Goal: Check status: Check status

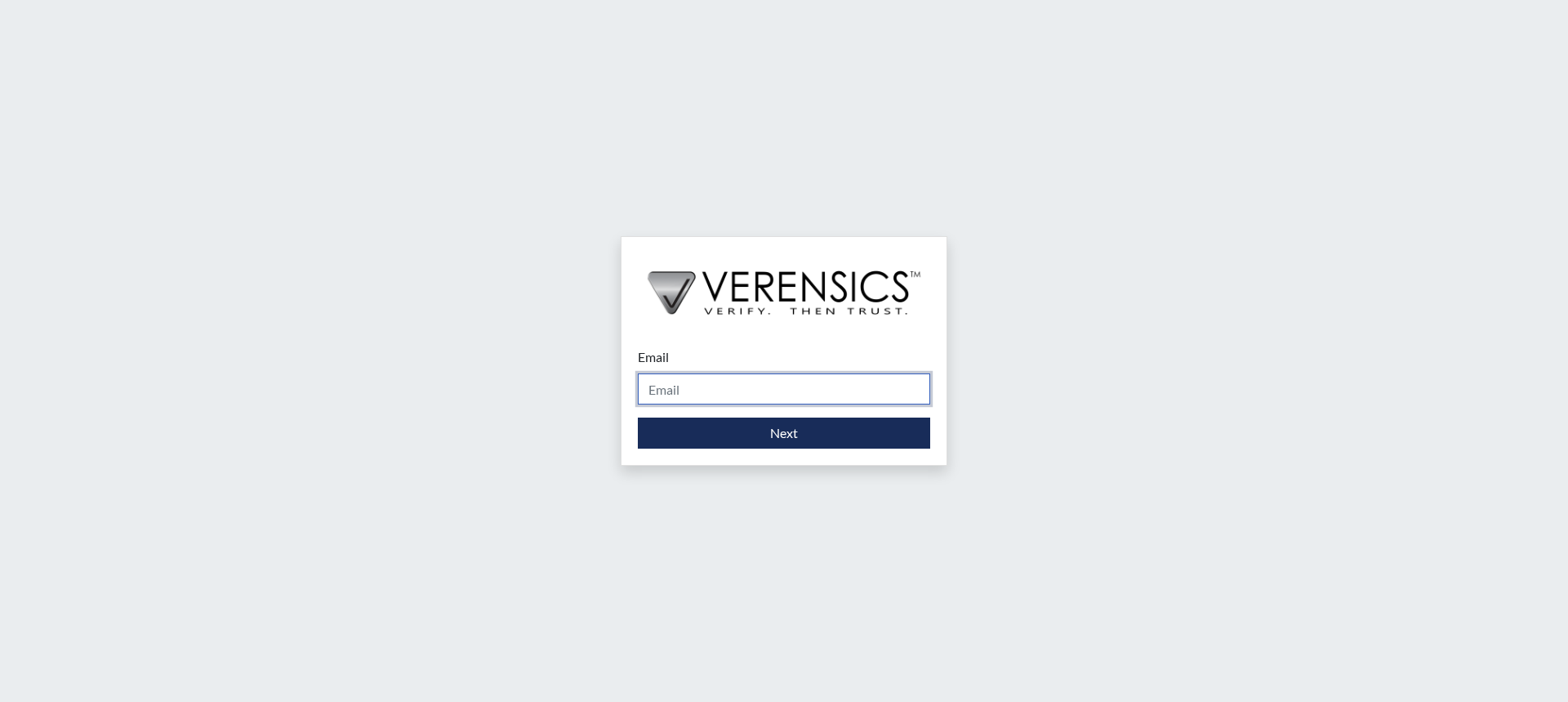
click at [774, 389] on input "Email" at bounding box center [784, 388] width 293 height 31
type input "[PERSON_NAME][EMAIL_ADDRESS][PERSON_NAME][DOMAIN_NAME]"
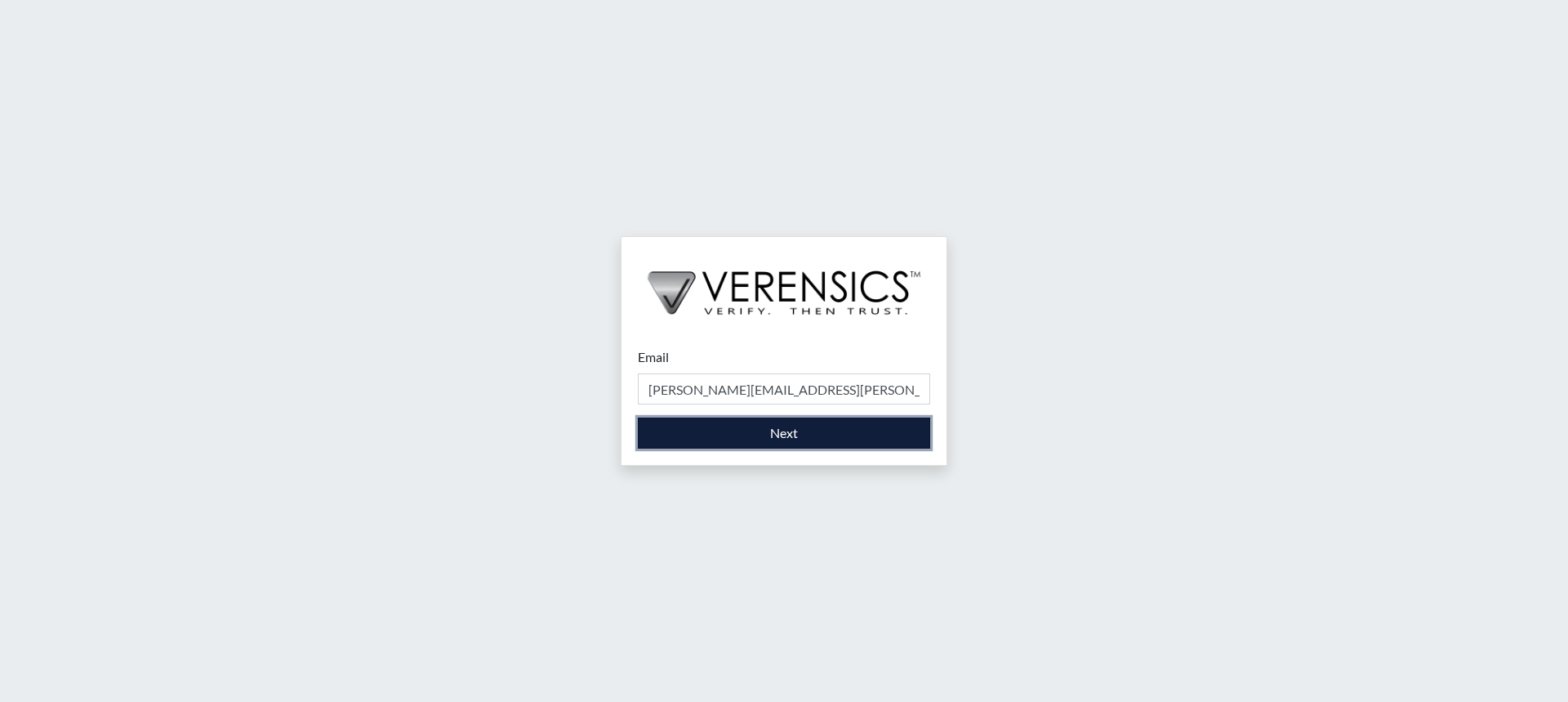
click at [791, 433] on button "Next" at bounding box center [784, 433] width 293 height 31
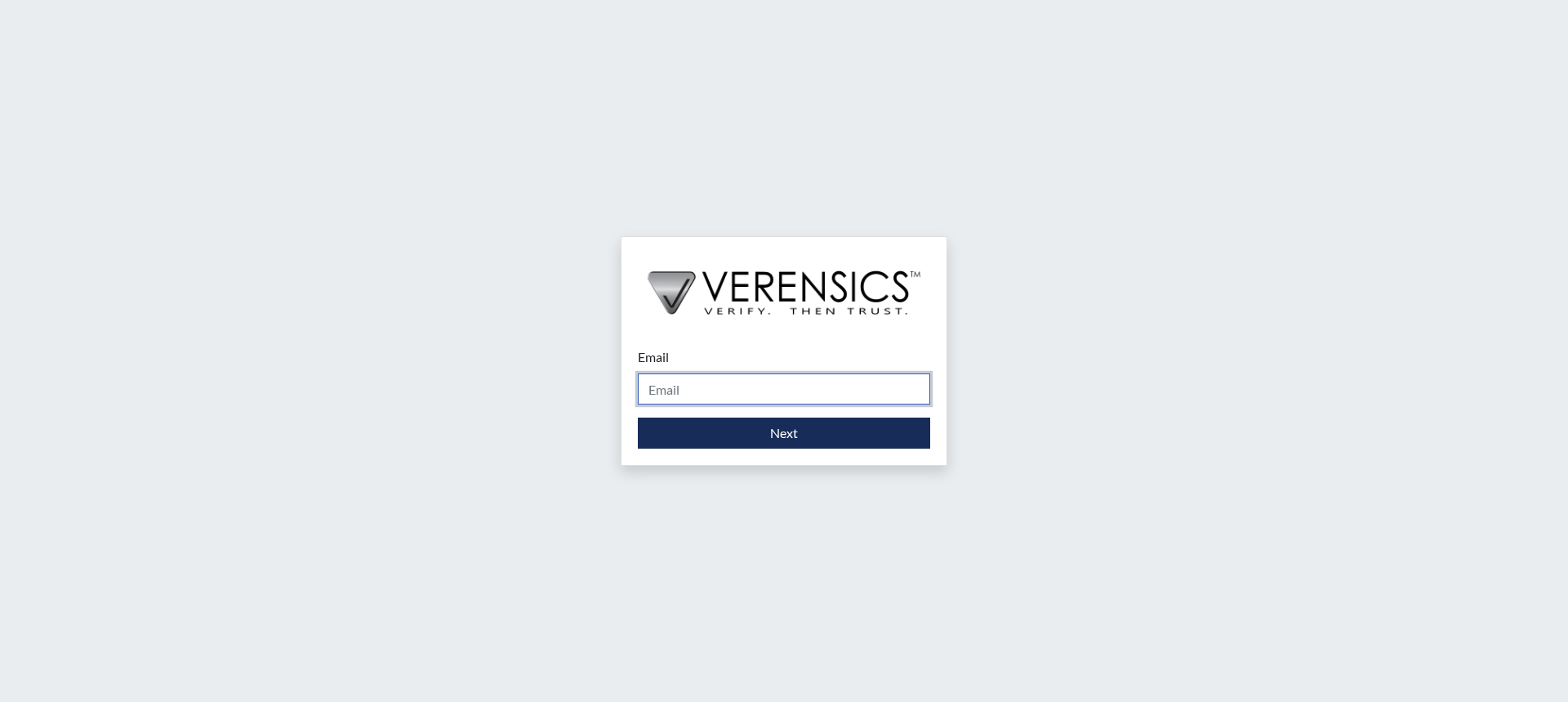
click at [854, 387] on input "Email" at bounding box center [784, 388] width 293 height 31
type input "Sabrina.Layfield@gdc.ga.gov"
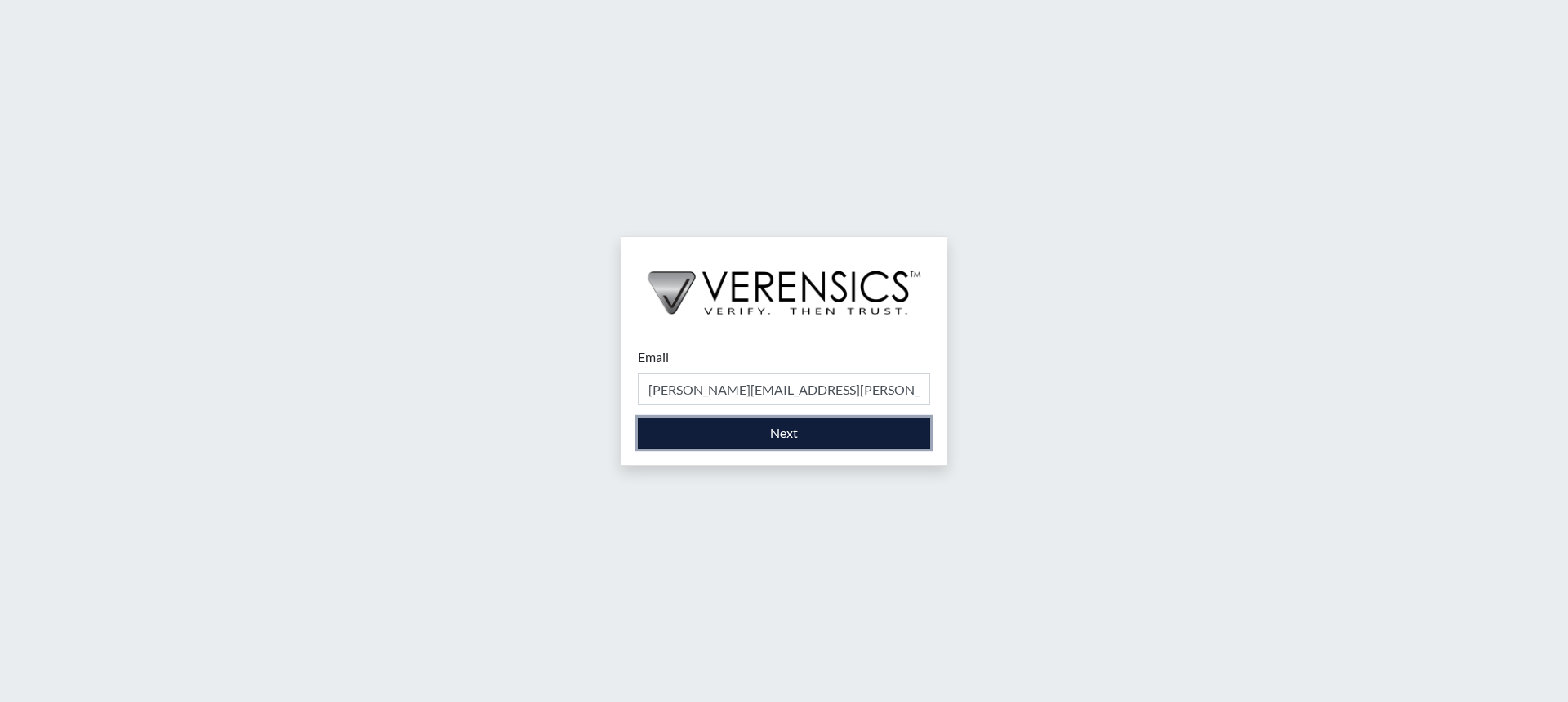
click at [833, 428] on button "Next" at bounding box center [784, 433] width 293 height 31
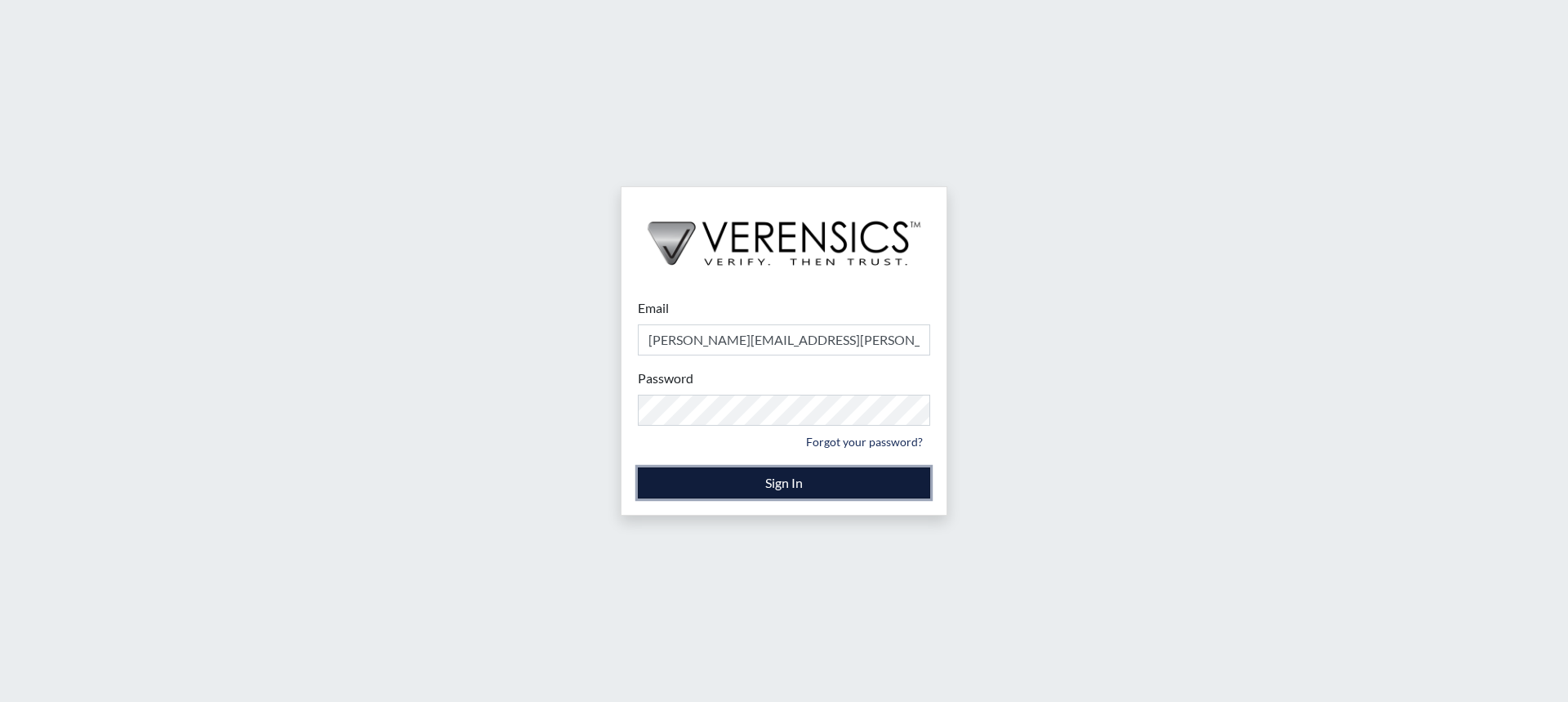
click at [702, 476] on button "Sign In" at bounding box center [784, 482] width 293 height 31
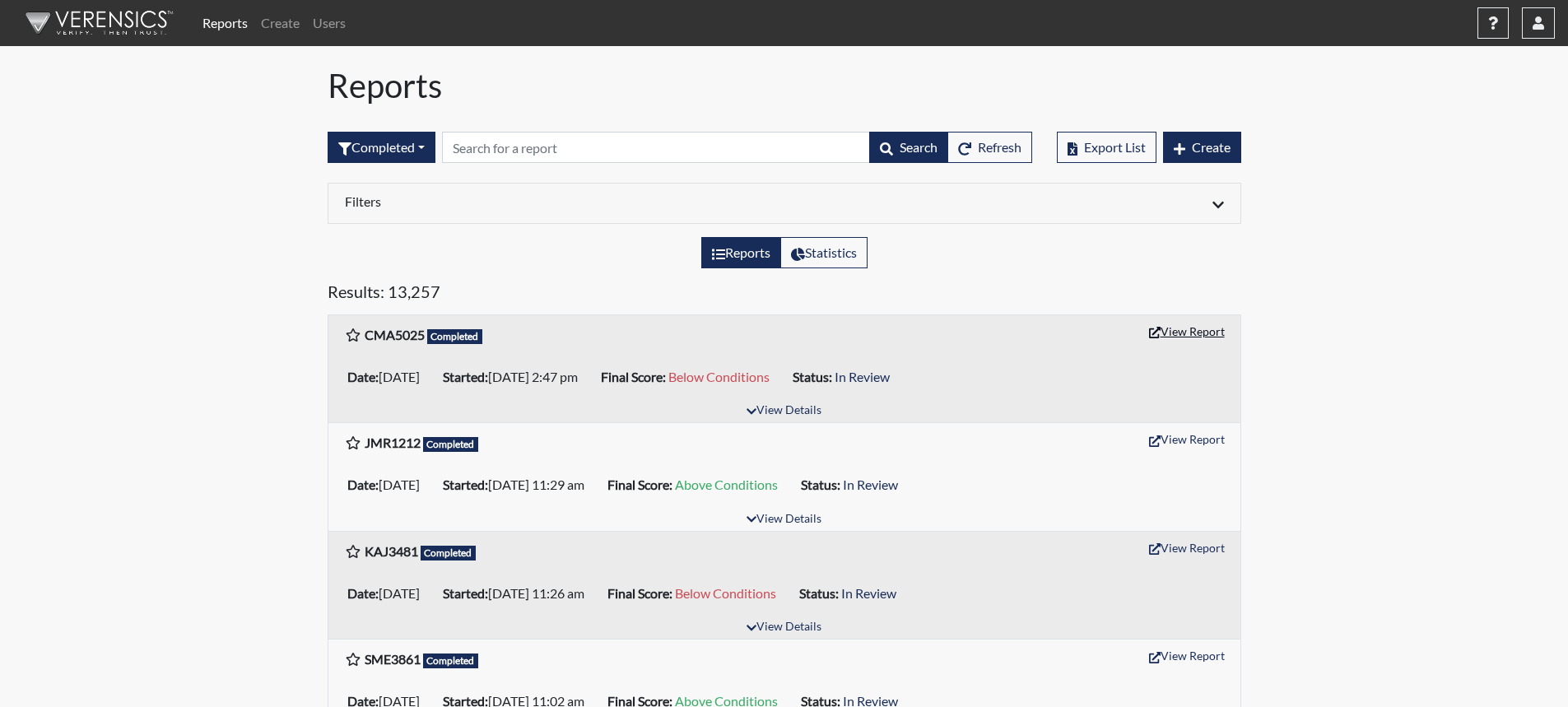
click at [1188, 331] on button "View Report" at bounding box center [1187, 331] width 91 height 25
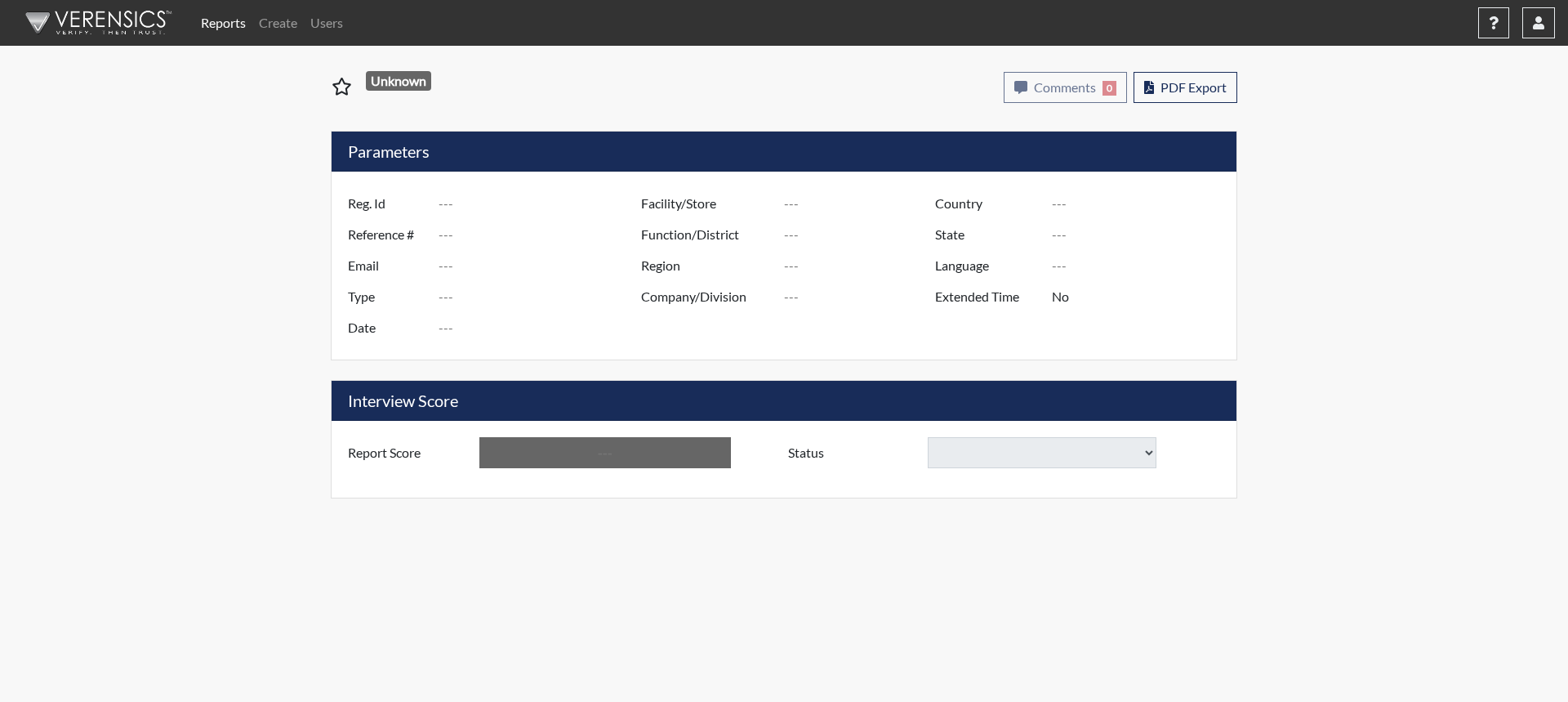
type input "CMA5025"
type input "51728"
type input "---"
type input "Corrections Pre-Employment"
type input "Oct 14, 2025"
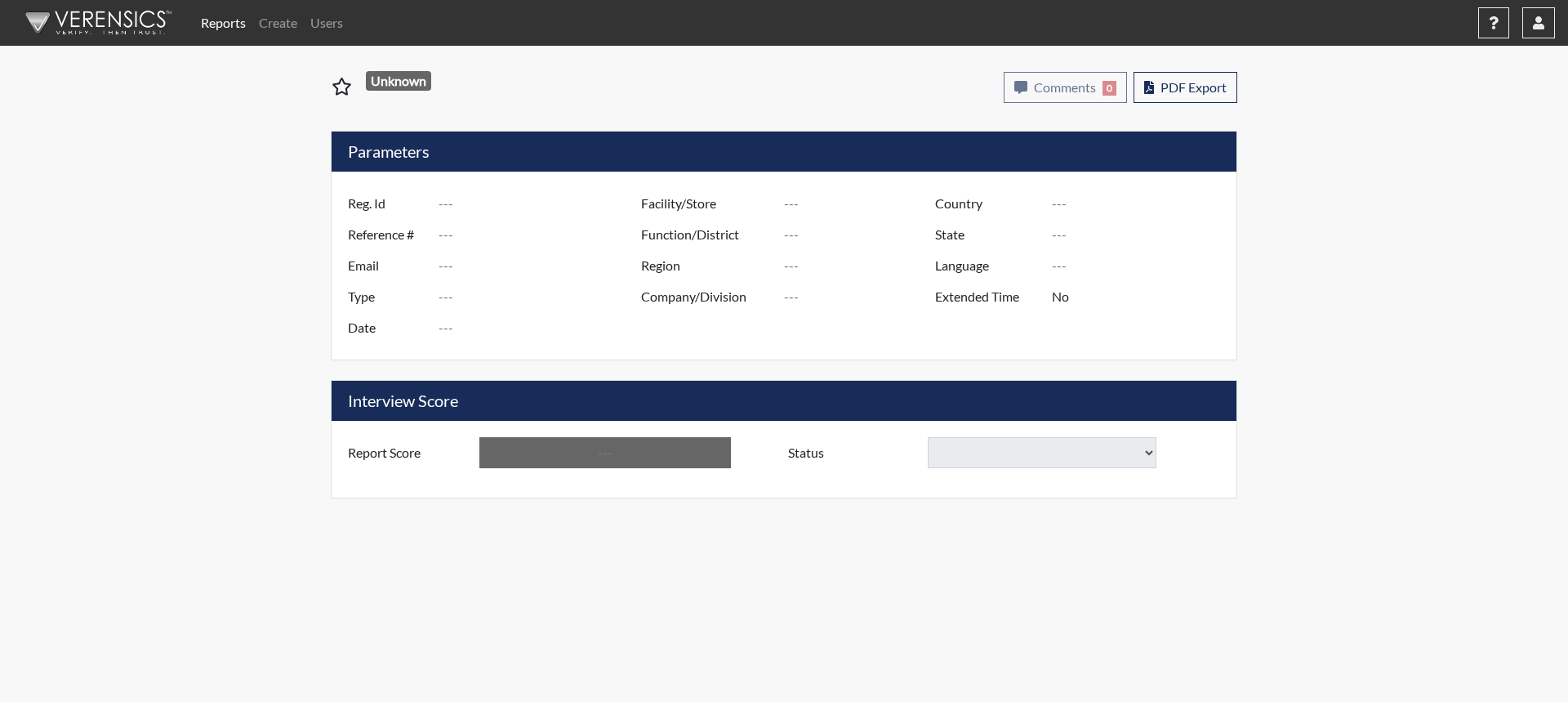
type input "Wilcox SP"
type input "United States"
type input "Georgia"
type input "English"
type input "Below Conditions"
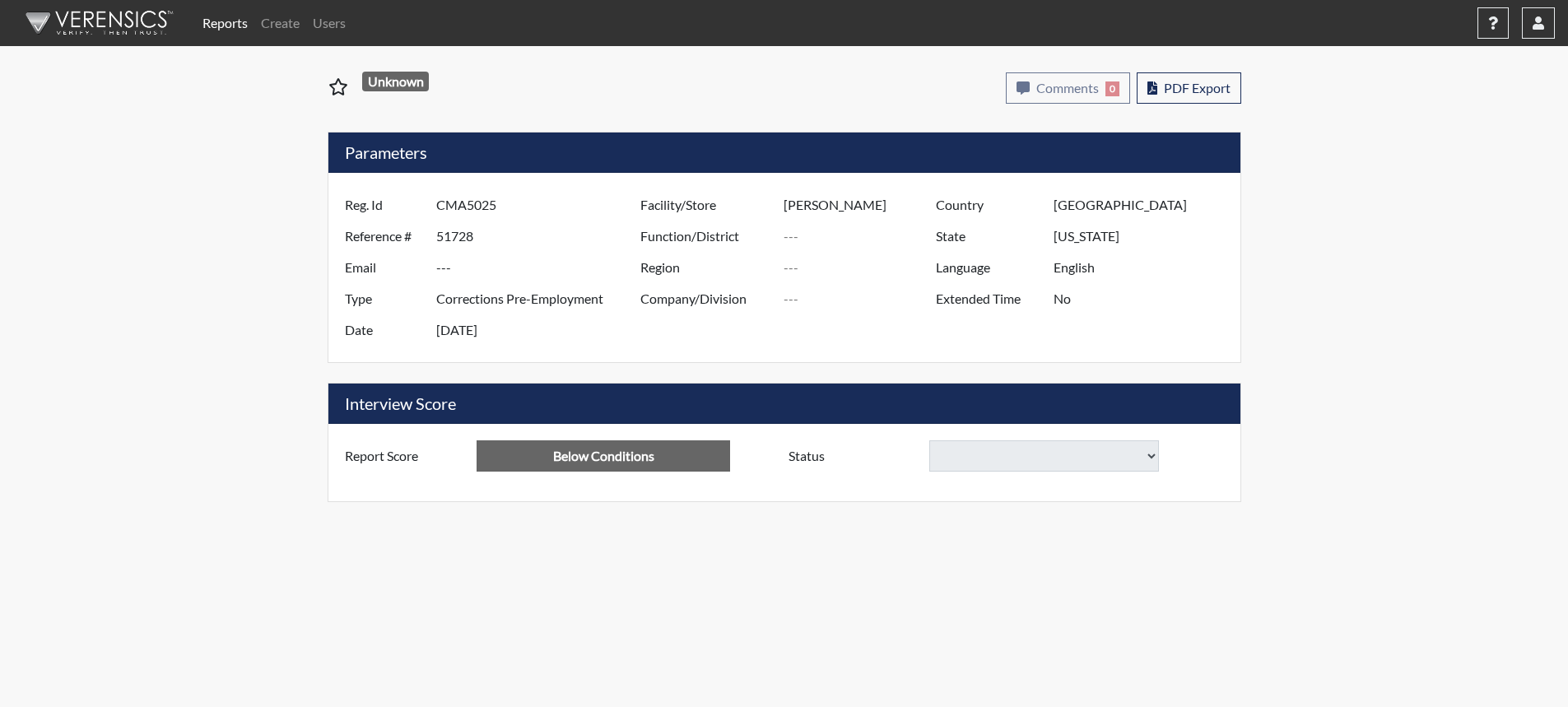
select select
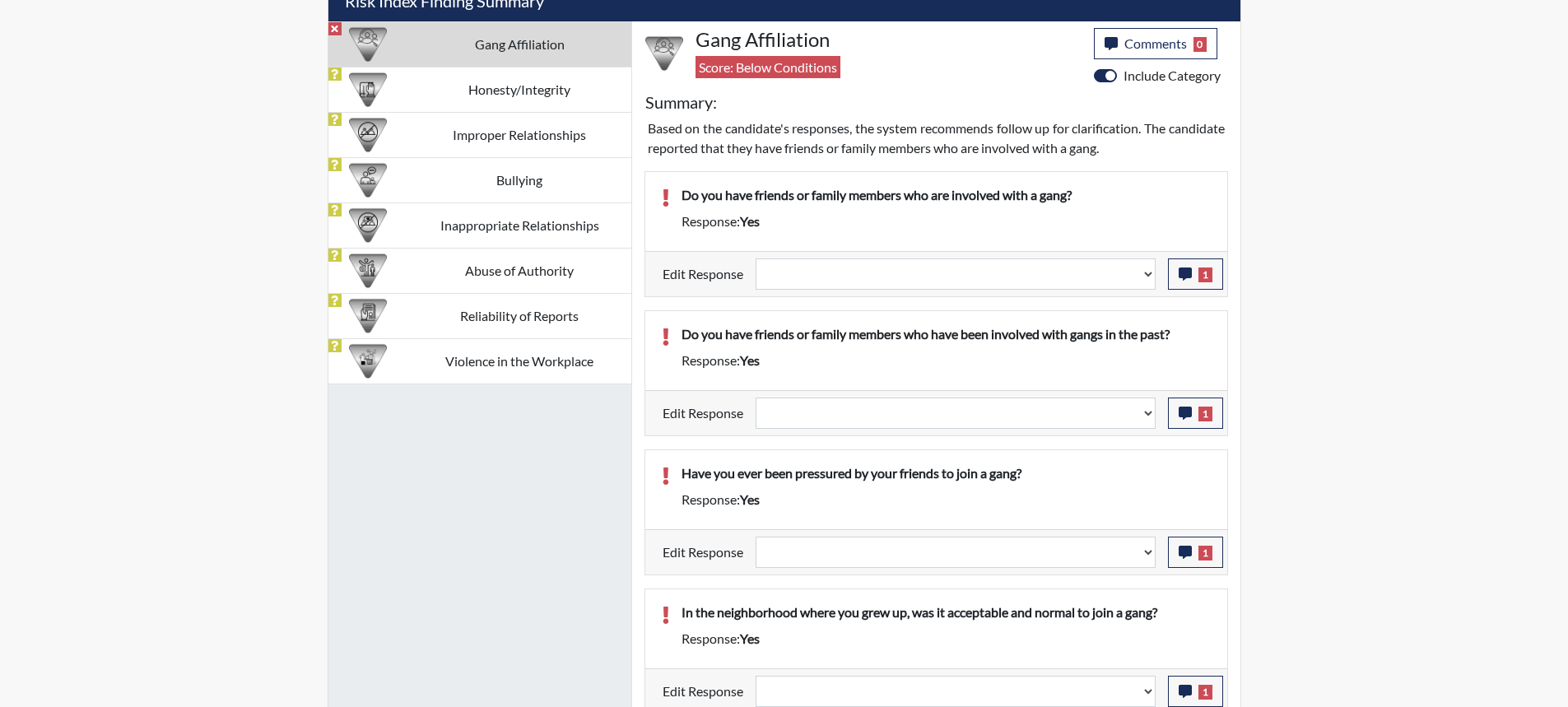
scroll to position [1024, 0]
